Goal: Check status: Check status

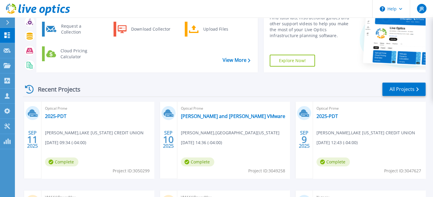
scroll to position [60, 0]
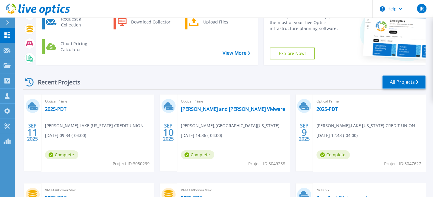
click at [406, 80] on link "All Projects" at bounding box center [403, 82] width 43 height 13
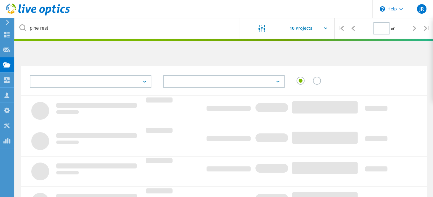
type input "1"
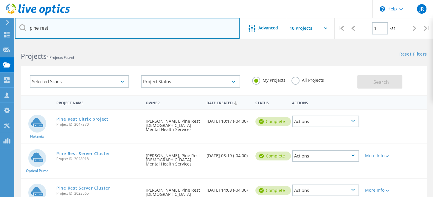
drag, startPoint x: 53, startPoint y: 29, endPoint x: 22, endPoint y: 28, distance: 30.4
click at [22, 28] on div "pine rest" at bounding box center [127, 28] width 224 height 21
type input "road comm"
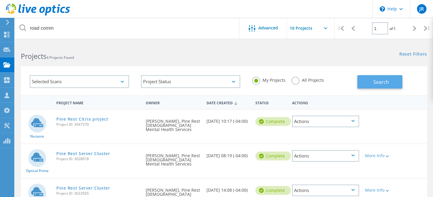
click at [375, 78] on button "Search" at bounding box center [379, 81] width 45 height 13
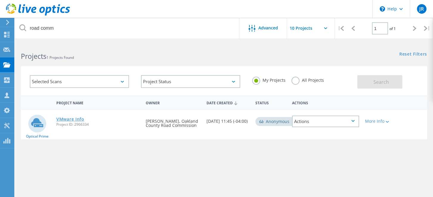
click at [69, 120] on link "VMware Info" at bounding box center [70, 119] width 28 height 4
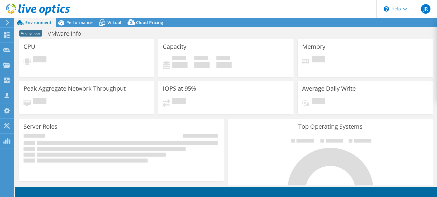
select select "USD"
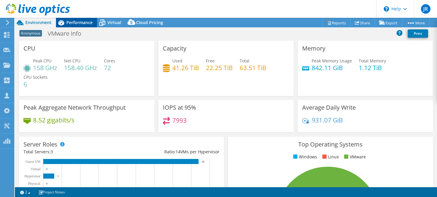
click at [83, 22] on span "Performance" at bounding box center [79, 23] width 26 height 6
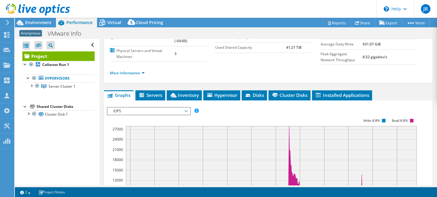
scroll to position [60, 0]
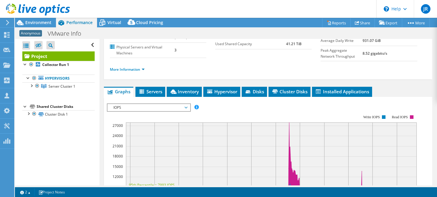
click at [187, 107] on icon at bounding box center [186, 108] width 3 height 2
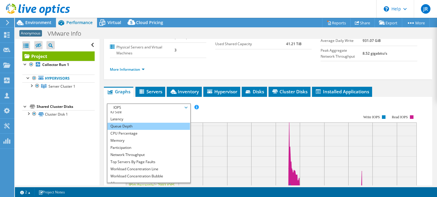
scroll to position [21, 0]
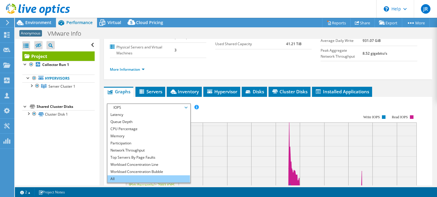
click at [141, 179] on li "All" at bounding box center [148, 179] width 82 height 7
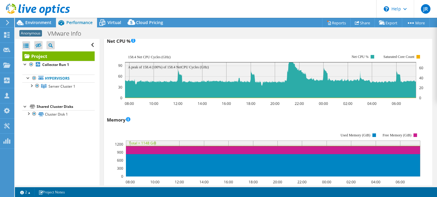
scroll to position [566, 0]
